Goal: Check status

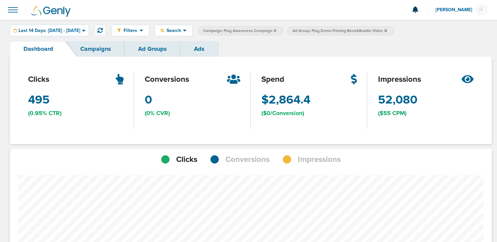
scroll to position [329878, 329868]
click at [103, 31] on icon at bounding box center [99, 30] width 5 height 5
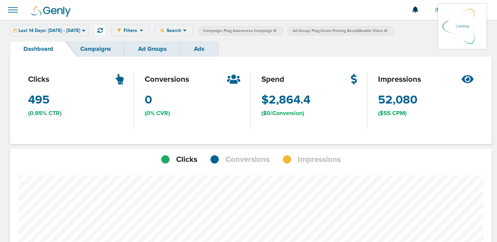
scroll to position [466, 477]
